Goal: Information Seeking & Learning: Learn about a topic

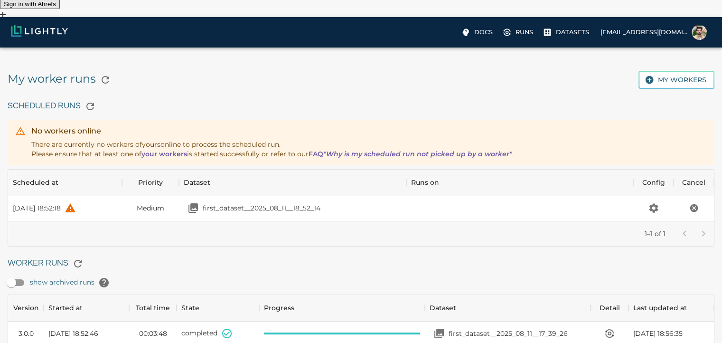
scroll to position [68, 699]
click at [491, 34] on p "Docs" at bounding box center [483, 32] width 19 height 9
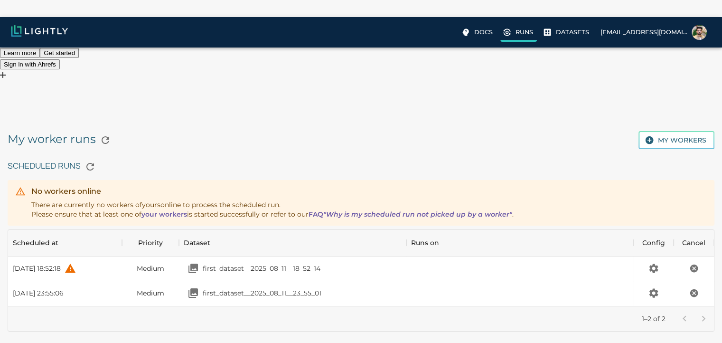
click at [524, 32] on p "Runs" at bounding box center [525, 32] width 18 height 9
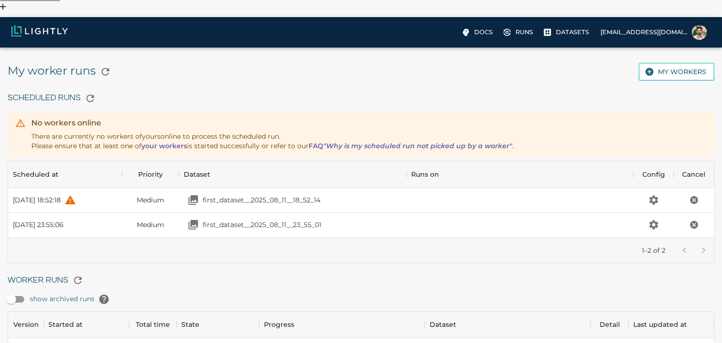
scroll to position [85, 0]
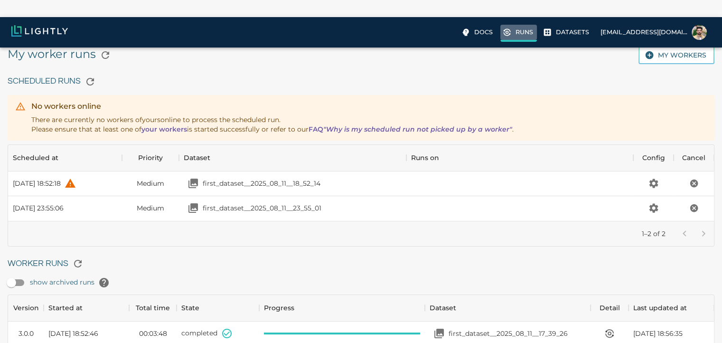
click at [526, 34] on p "Runs" at bounding box center [525, 32] width 18 height 9
click at [57, 72] on h6 "Scheduled Runs" at bounding box center [361, 81] width 707 height 19
click at [89, 76] on icon "button" at bounding box center [90, 81] width 11 height 11
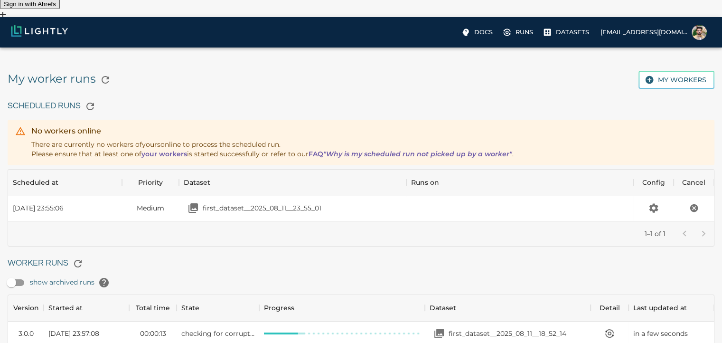
scroll to position [32, 0]
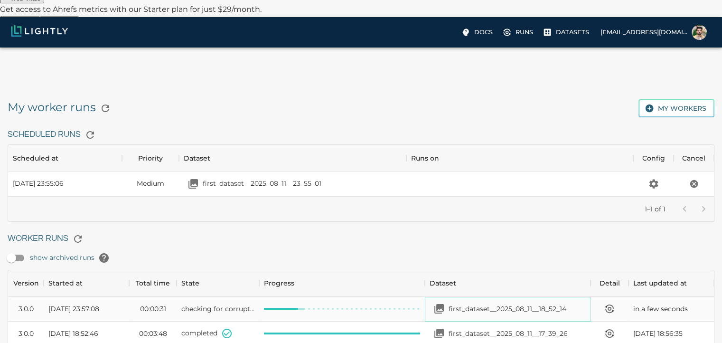
click at [473, 304] on p "first_dataset__2025_08_11__18_52_14" at bounding box center [508, 308] width 118 height 9
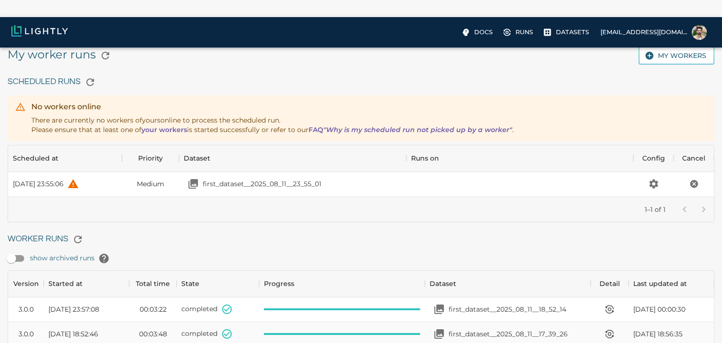
scroll to position [85, 0]
click at [496, 304] on p "first_dataset__2025_08_11__18_52_14" at bounding box center [508, 308] width 118 height 9
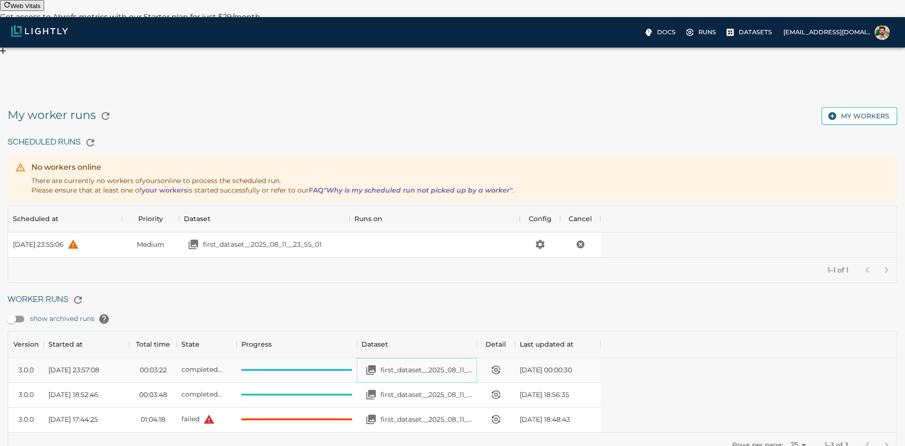
scroll to position [94, 585]
click at [472, 350] on p "first_dataset__2025_08_11__18_52_14" at bounding box center [426, 369] width 92 height 9
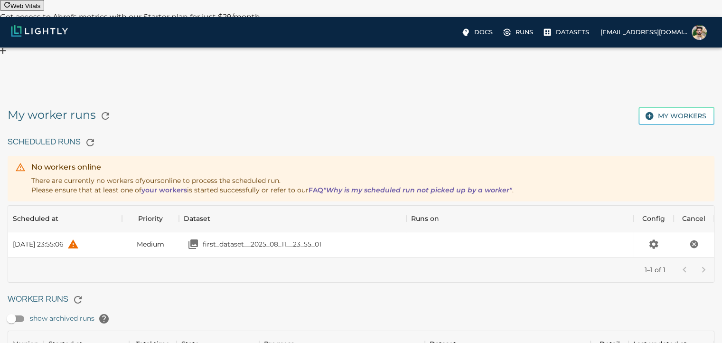
scroll to position [85, 0]
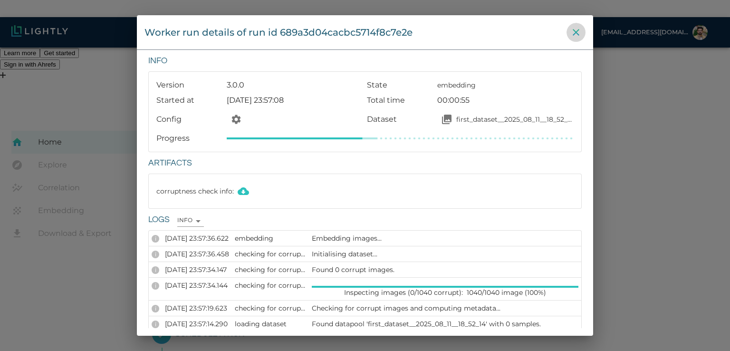
click at [575, 36] on icon "close" at bounding box center [575, 32] width 11 height 11
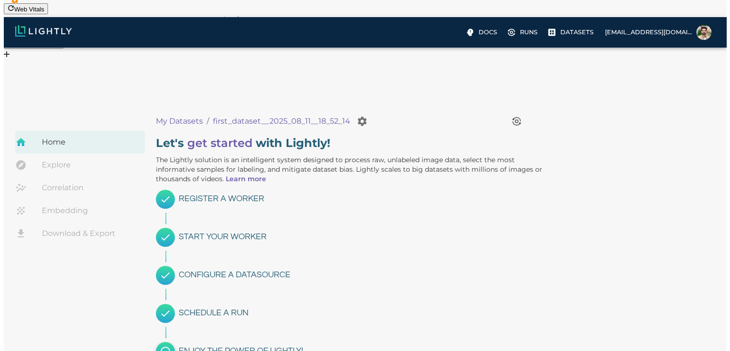
scroll to position [68, 0]
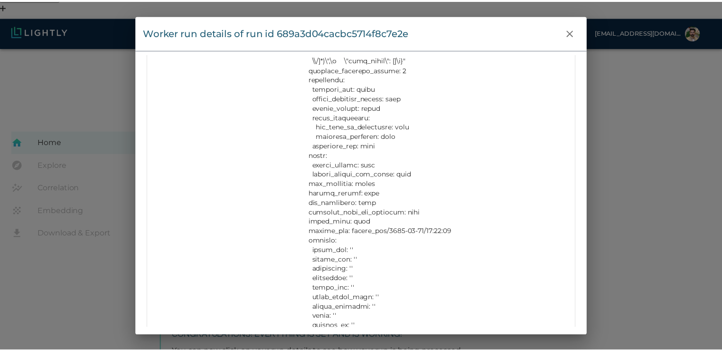
scroll to position [617, 0]
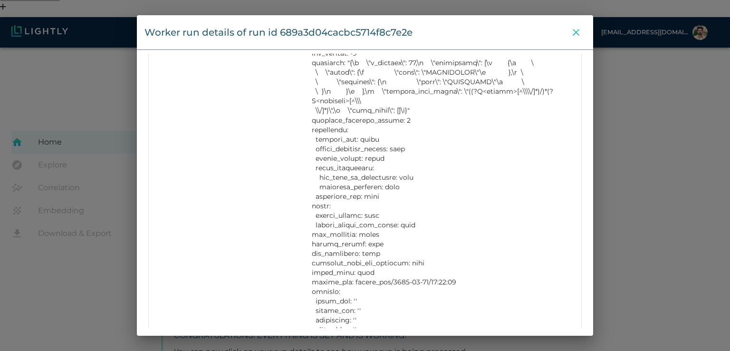
click at [574, 30] on icon "close" at bounding box center [575, 32] width 7 height 7
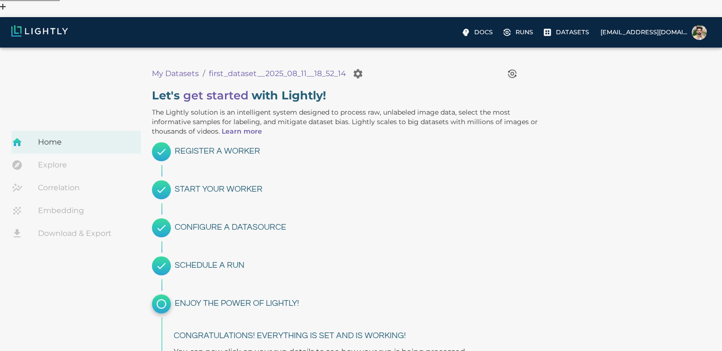
click at [55, 153] on link "Explore" at bounding box center [76, 164] width 130 height 23
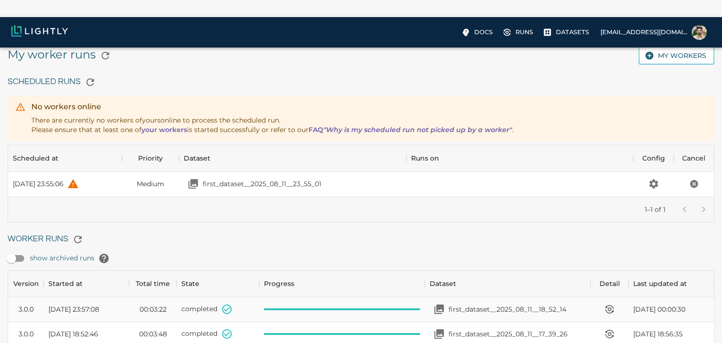
scroll to position [85, 0]
click at [484, 299] on div "first_dataset__2025_08_11__18_52_14" at bounding box center [498, 308] width 137 height 19
click at [497, 27] on label "Docs" at bounding box center [478, 33] width 38 height 17
click at [490, 33] on p "Docs" at bounding box center [483, 32] width 19 height 9
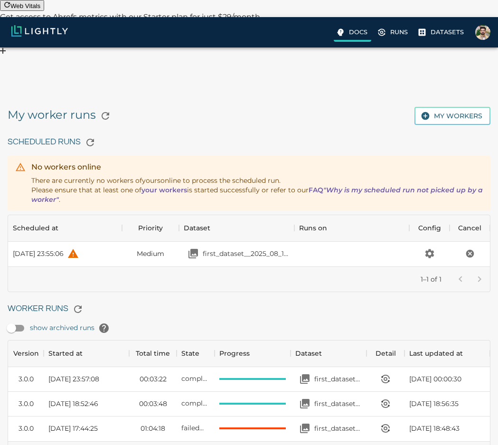
scroll to position [8, 8]
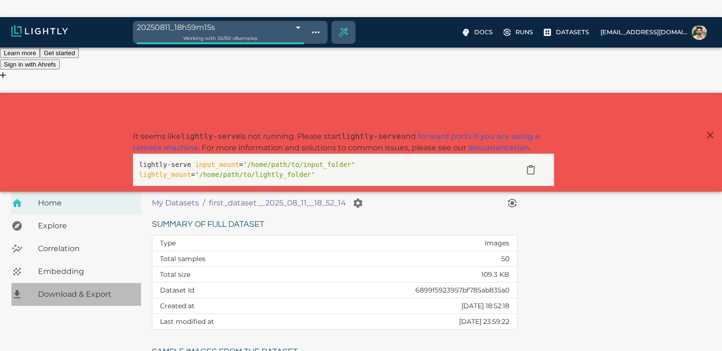
click at [49, 283] on div "Download & Export" at bounding box center [76, 294] width 130 height 23
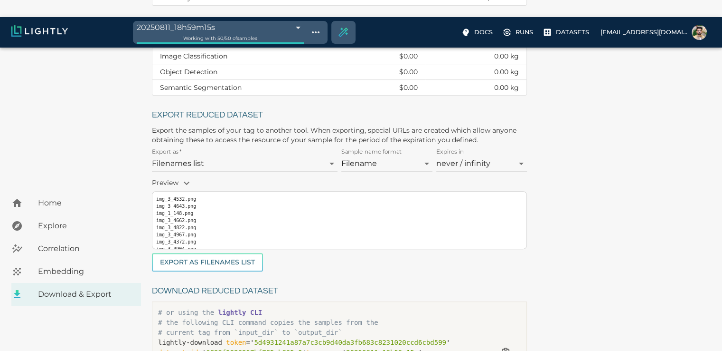
click at [57, 265] on span "Embedding" at bounding box center [85, 270] width 95 height 11
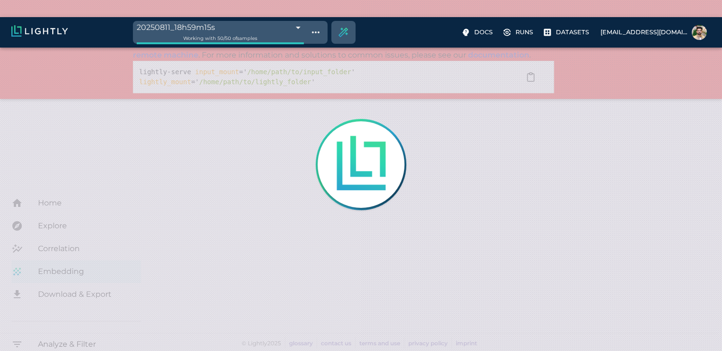
scroll to position [17, 0]
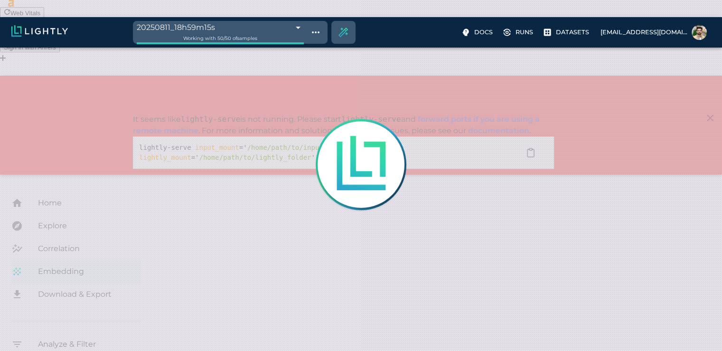
type input "1.05520778735561"
type input "4.72820778735561"
type input "33.2092666625977"
type input "97.6662666625977"
type input "1.05520778735561"
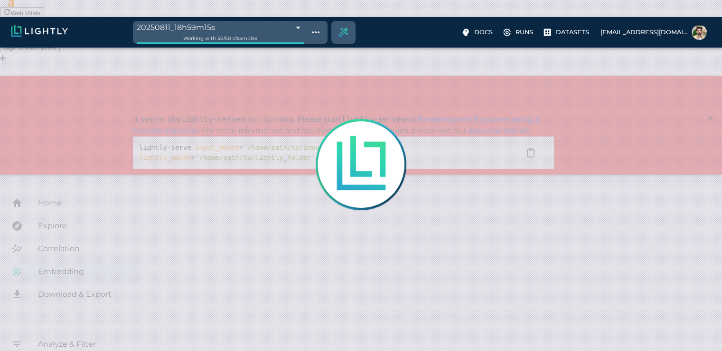
type input "4.72820778735561"
type input "33.2092666625977"
type input "97.6662666625977"
type input "1.05520778735561"
type input "4.72820778735561"
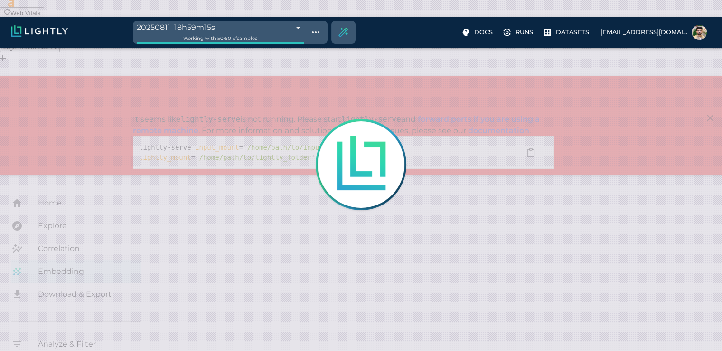
type input "33.2092666625977"
type input "97.6662666625977"
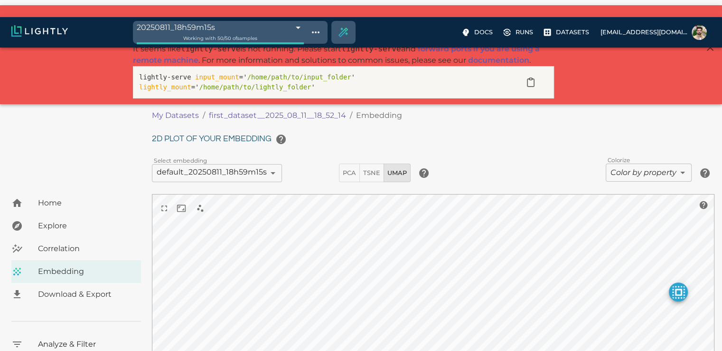
scroll to position [104, 0]
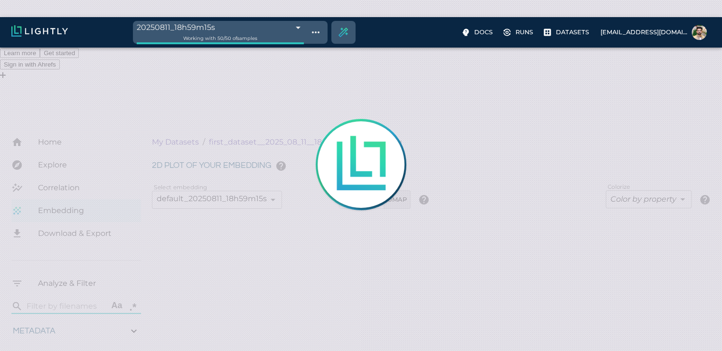
type input "1.05520778735561"
type input "4.72820778735561"
type input "33.2092666625977"
type input "97.6662666625977"
type input "1.05520778735561"
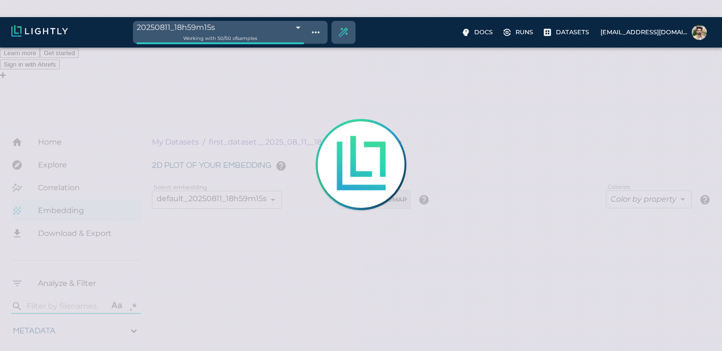
type input "4.72820778735561"
type input "33.2092666625977"
type input "97.6662666625977"
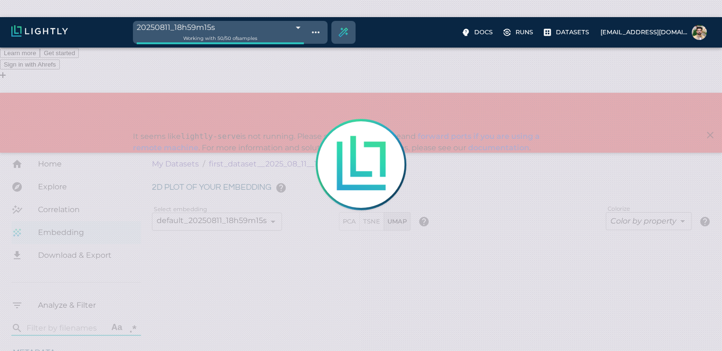
type input "1.05520778735561"
type input "4.72820778735561"
type input "33.2092666625977"
type input "97.6662666625977"
type input "1.05520778735561"
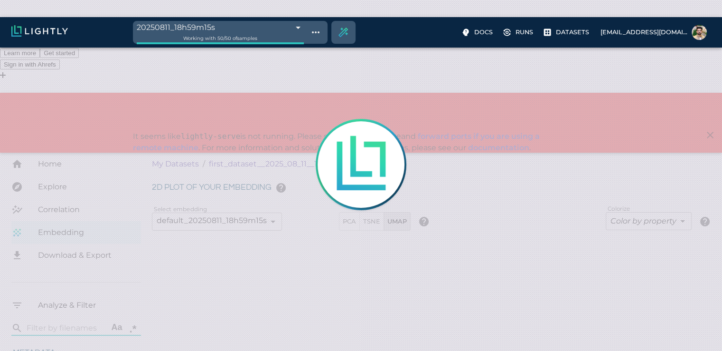
type input "4.72820778735561"
type input "33.2092666625977"
type input "97.6662666625977"
type input "1.05520778735561"
type input "4.72820778735561"
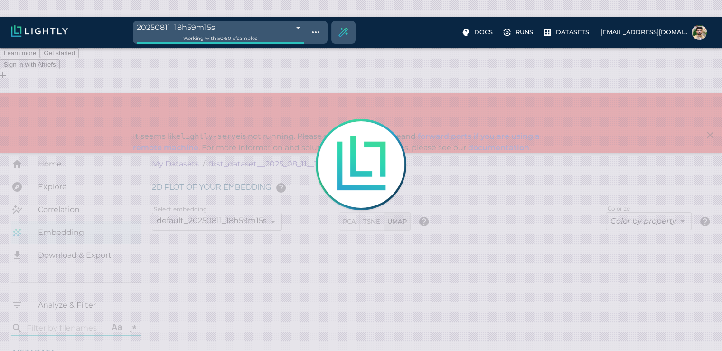
type input "33.2092666625977"
type input "97.6662666625977"
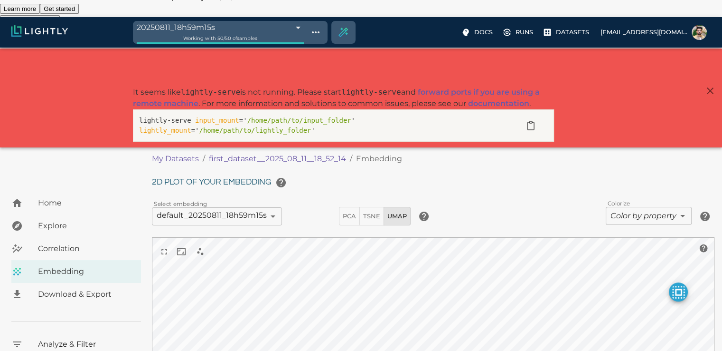
scroll to position [95, 0]
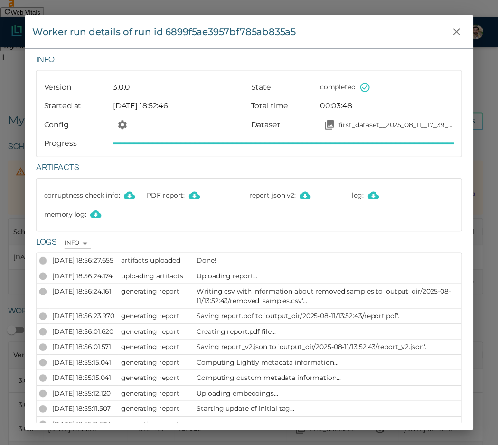
scroll to position [94, 475]
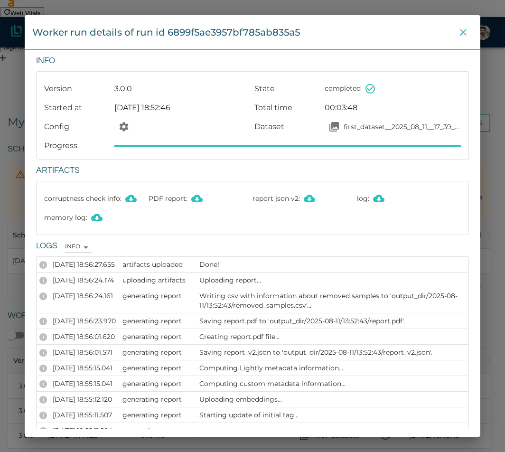
click at [462, 34] on icon "close" at bounding box center [463, 32] width 7 height 7
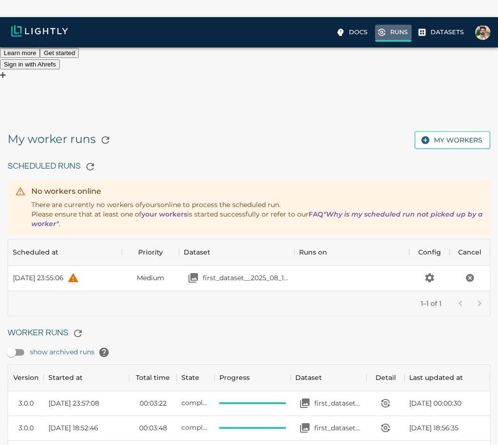
click at [390, 28] on label "Runs" at bounding box center [393, 33] width 37 height 17
